Goal: Understand process/instructions: Learn about a topic

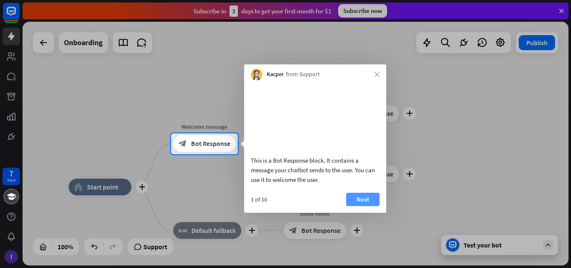
click at [360, 206] on button "Next" at bounding box center [362, 199] width 33 height 13
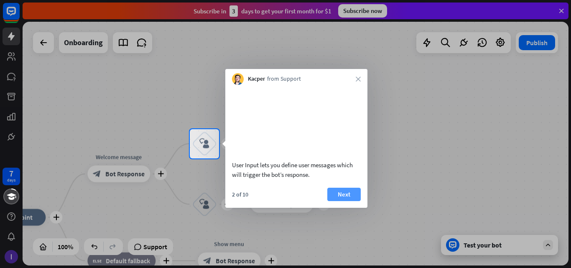
click at [350, 200] on button "Next" at bounding box center [343, 194] width 33 height 13
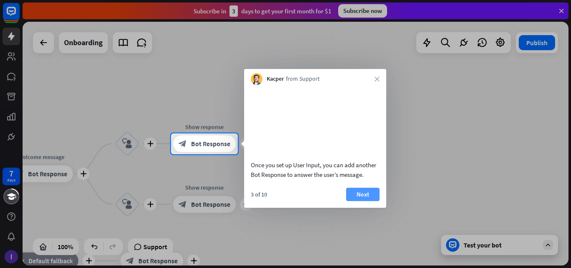
click at [362, 200] on button "Next" at bounding box center [362, 194] width 33 height 13
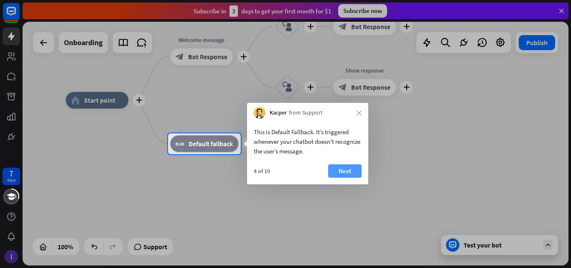
click at [345, 174] on button "Next" at bounding box center [344, 170] width 33 height 13
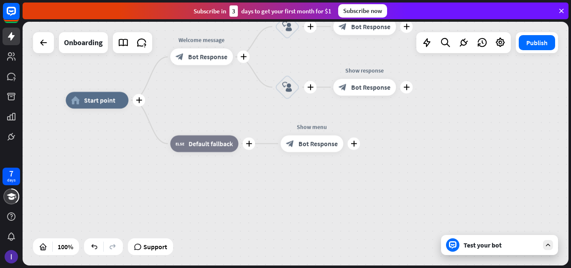
click at [487, 249] on div "Test your bot" at bounding box center [501, 245] width 75 height 8
click at [549, 246] on icon at bounding box center [548, 245] width 8 height 8
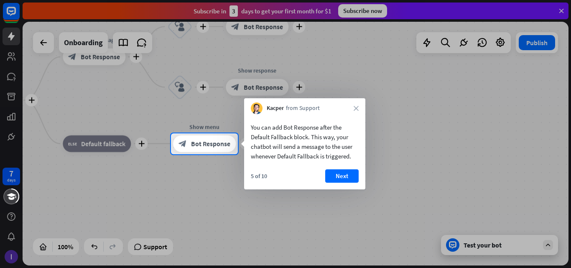
click at [351, 103] on div "Kacper from Support close" at bounding box center [304, 106] width 121 height 16
click at [354, 107] on icon "close" at bounding box center [356, 108] width 5 height 5
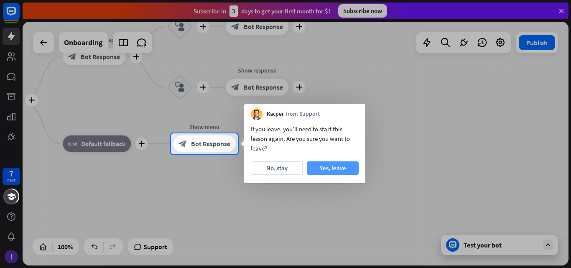
click at [323, 166] on button "Yes, leave" at bounding box center [333, 167] width 52 height 13
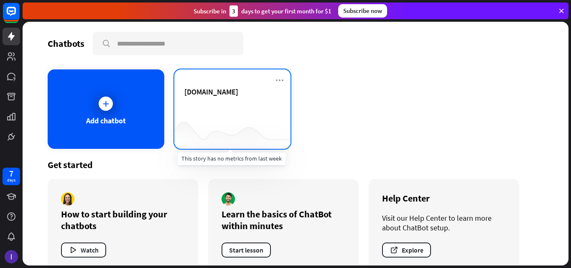
click at [228, 128] on div at bounding box center [232, 132] width 117 height 32
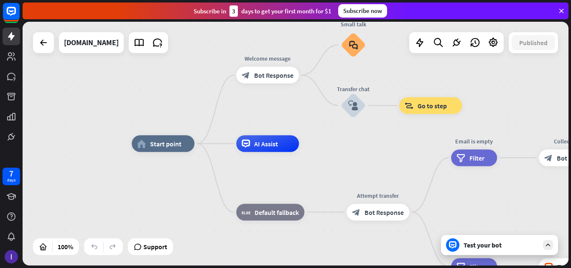
click at [487, 244] on div "Test your bot" at bounding box center [501, 245] width 75 height 8
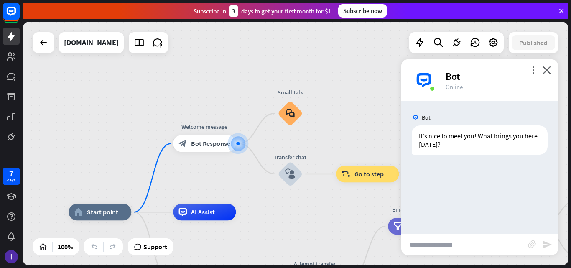
click at [432, 242] on input "text" at bounding box center [464, 244] width 127 height 21
type input "**********"
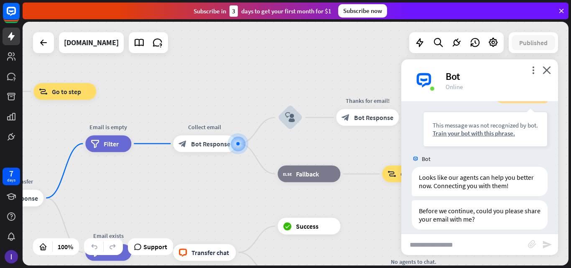
scroll to position [101, 0]
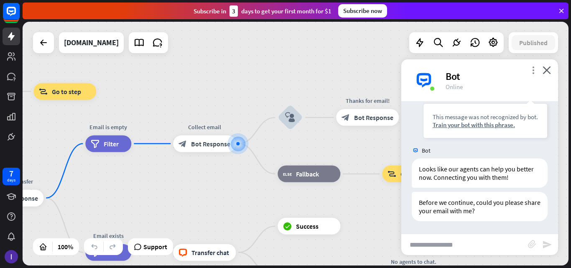
click at [535, 72] on icon "more_vert" at bounding box center [533, 70] width 8 height 8
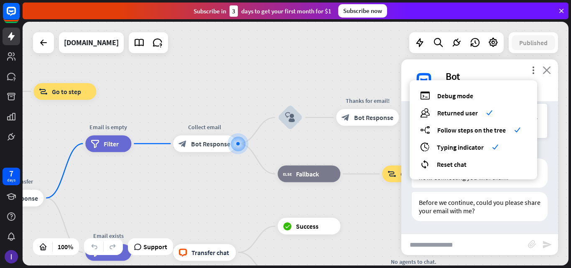
click at [544, 72] on icon "close" at bounding box center [547, 70] width 8 height 8
